Goal: Information Seeking & Learning: Learn about a topic

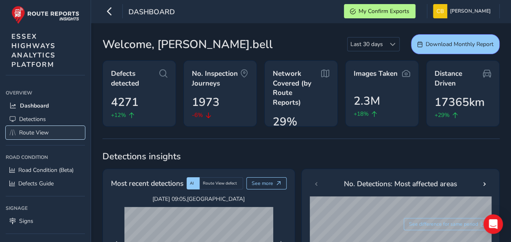
click at [40, 130] on span "Route View" at bounding box center [34, 132] width 30 height 8
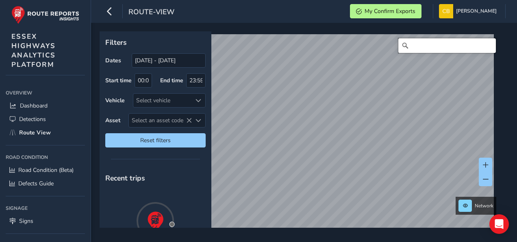
drag, startPoint x: 407, startPoint y: 45, endPoint x: 500, endPoint y: 59, distance: 94.1
click at [407, 45] on input "Search" at bounding box center [447, 45] width 98 height 15
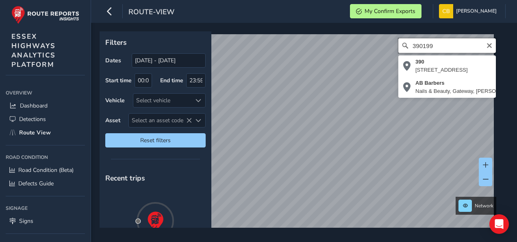
type input "3901994"
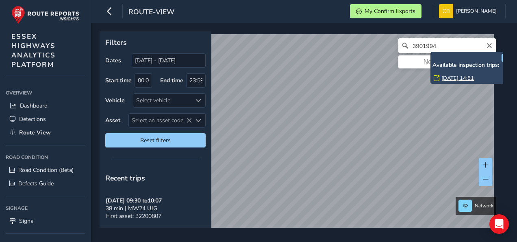
drag, startPoint x: 433, startPoint y: 43, endPoint x: 395, endPoint y: 46, distance: 38.3
click at [398, 46] on div "3901994 No results found" at bounding box center [447, 45] width 98 height 15
click at [173, 114] on span "Select an asset code" at bounding box center [160, 119] width 63 height 13
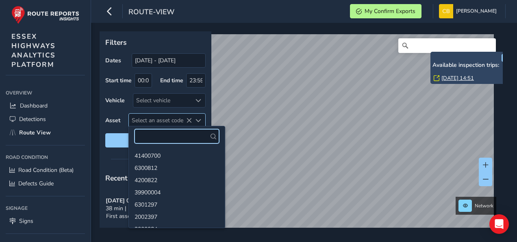
paste input "3901994"
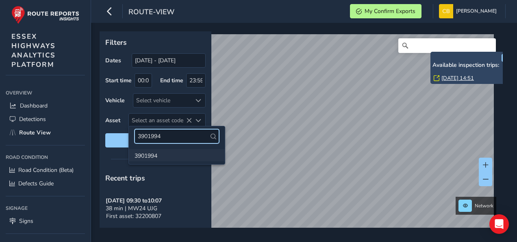
type input "3901994"
click at [151, 153] on li "3901994" at bounding box center [177, 155] width 96 height 12
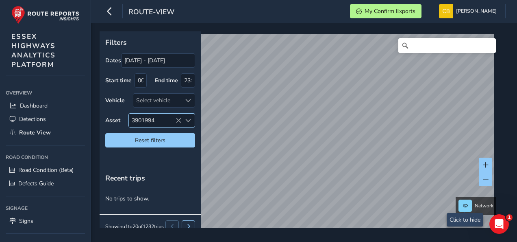
click at [166, 118] on span "3901994" at bounding box center [155, 119] width 52 height 13
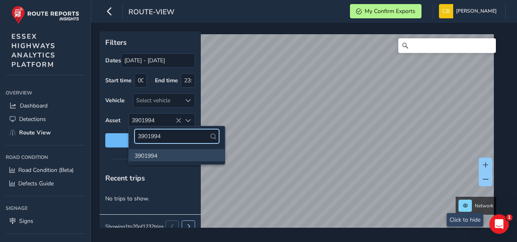
drag, startPoint x: 165, startPoint y: 133, endPoint x: 121, endPoint y: 134, distance: 43.9
click at [121, 134] on body "route-view My Confirm Exports [PERSON_NAME] Colour Scheme: Dark Dim Light Logou…" at bounding box center [258, 121] width 517 height 242
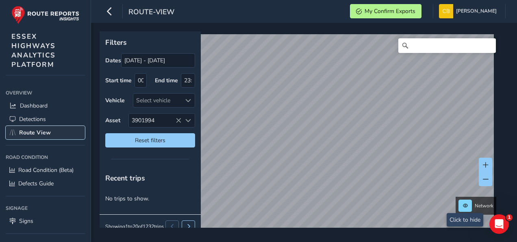
click at [35, 131] on span "Route View" at bounding box center [35, 132] width 32 height 8
click at [181, 120] on div "Select an asset code" at bounding box center [187, 119] width 13 height 13
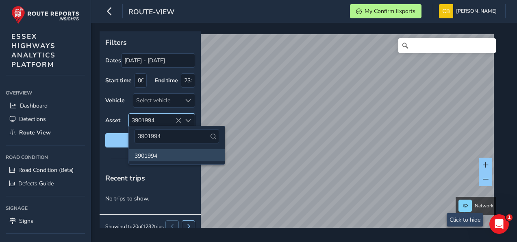
click at [181, 120] on div "Select an asset code" at bounding box center [187, 119] width 13 height 13
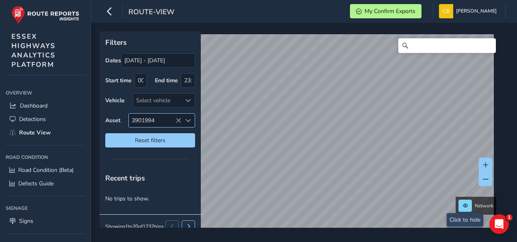
click at [176, 120] on icon at bounding box center [179, 121] width 6 height 6
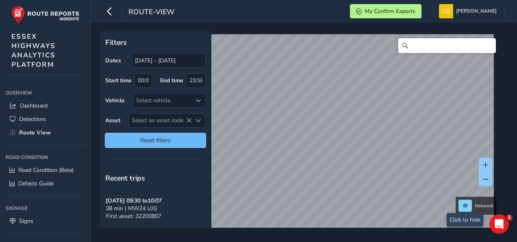
click at [170, 138] on span "Reset filters" at bounding box center [155, 140] width 88 height 8
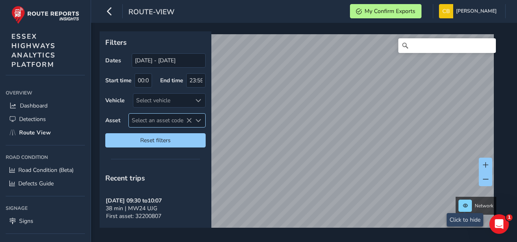
click at [144, 118] on span "Select an asset code" at bounding box center [160, 119] width 63 height 13
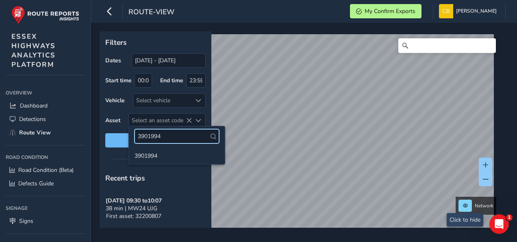
drag, startPoint x: 165, startPoint y: 134, endPoint x: 117, endPoint y: 134, distance: 48.0
click at [117, 134] on body "route-view My Confirm Exports [PERSON_NAME] Colour Scheme: Dark Dim Light Logou…" at bounding box center [258, 121] width 517 height 242
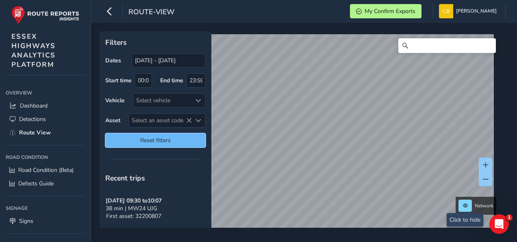
click at [116, 136] on span "Reset filters" at bounding box center [155, 140] width 88 height 8
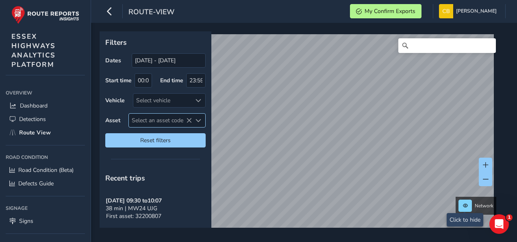
click at [186, 119] on span "Select an asset code" at bounding box center [160, 119] width 63 height 13
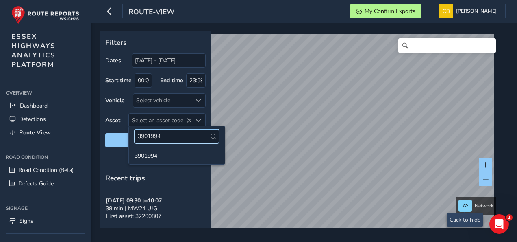
drag, startPoint x: 163, startPoint y: 134, endPoint x: 131, endPoint y: 134, distance: 31.3
click at [131, 134] on div "3901994" at bounding box center [177, 136] width 96 height 20
type input "39900258"
click at [147, 157] on li "39900258" at bounding box center [177, 155] width 96 height 12
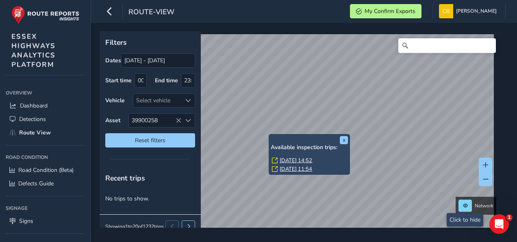
click at [297, 159] on link "[DATE] 14:52" at bounding box center [296, 160] width 33 height 7
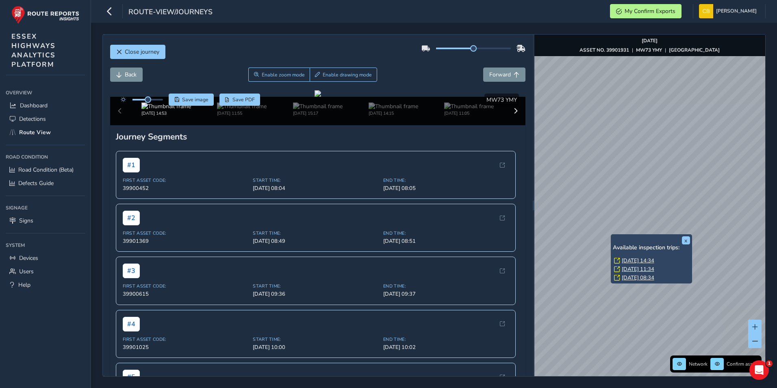
click at [511, 241] on link "[DATE] 14:34" at bounding box center [638, 260] width 33 height 7
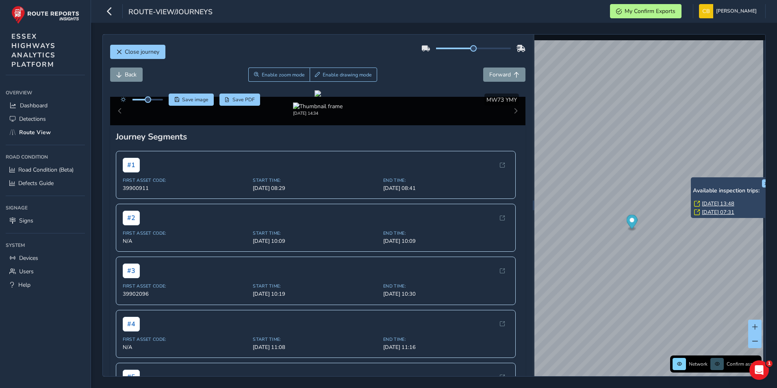
click at [511, 202] on link "[DATE] 13:48" at bounding box center [718, 203] width 33 height 7
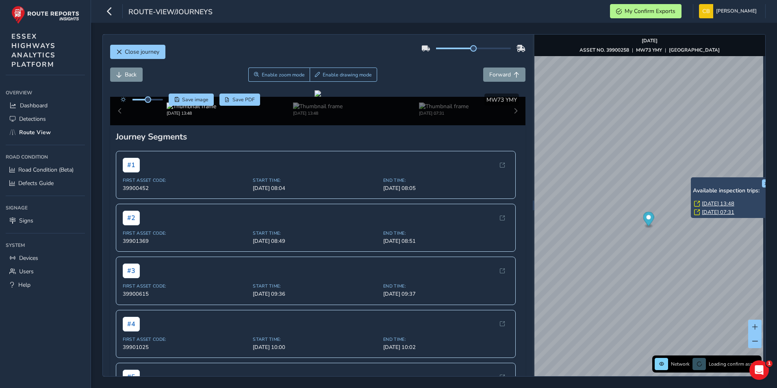
scroll to position [0, 13]
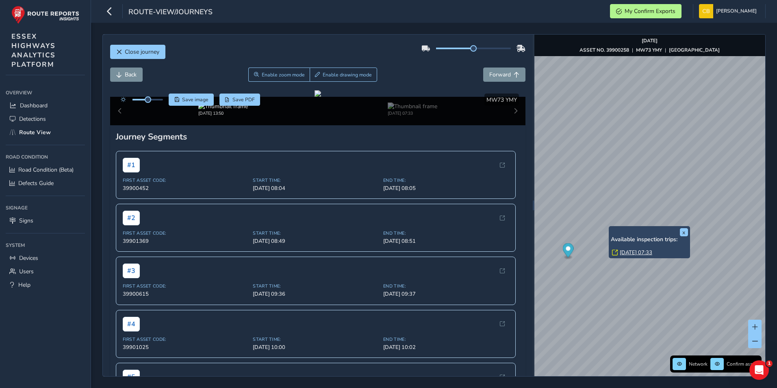
click at [511, 241] on link "[DATE] 07:33" at bounding box center [636, 252] width 33 height 7
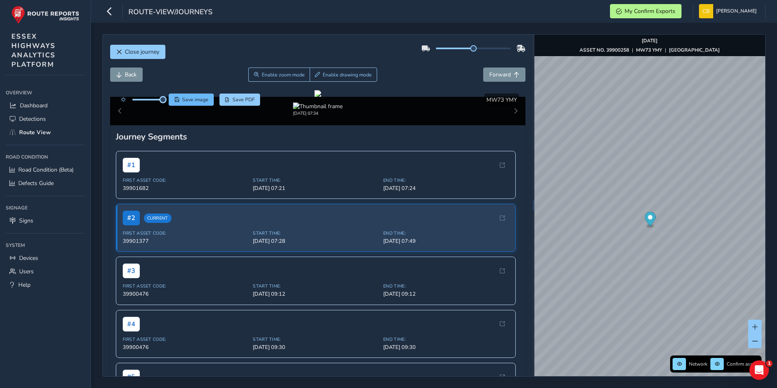
drag, startPoint x: 148, startPoint y: 101, endPoint x: 177, endPoint y: 104, distance: 28.6
click at [177, 104] on div "Save image Save PDF" at bounding box center [189, 100] width 144 height 12
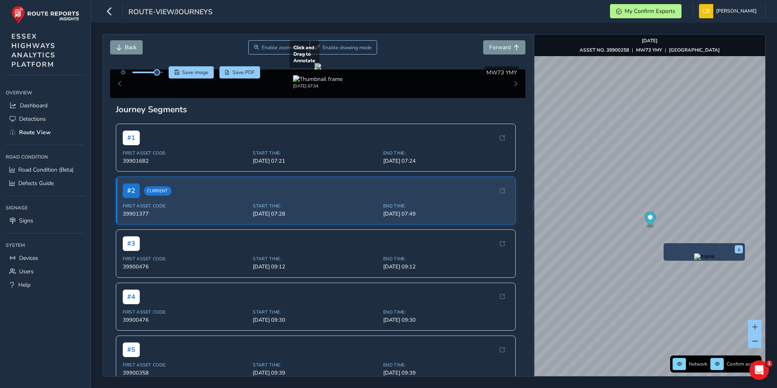
scroll to position [41, 0]
